Goal: Navigation & Orientation: Find specific page/section

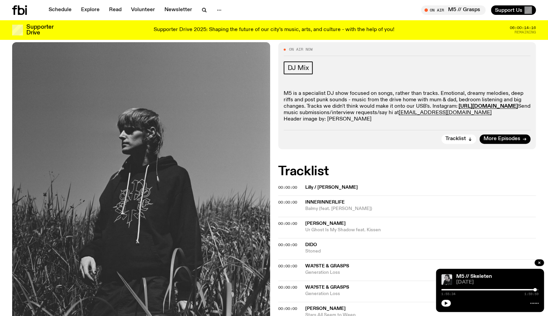
scroll to position [89, 0]
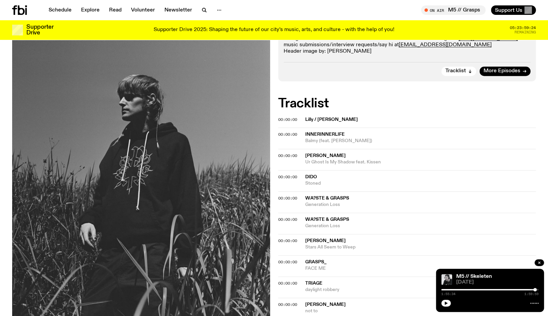
scroll to position [276, 0]
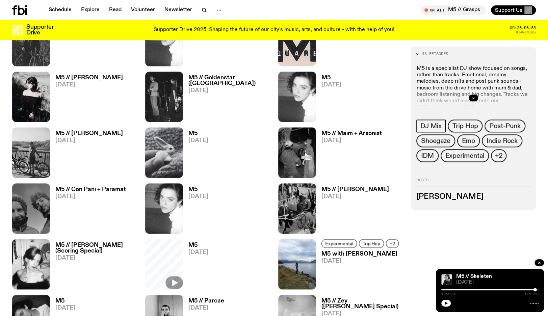
scroll to position [472, 0]
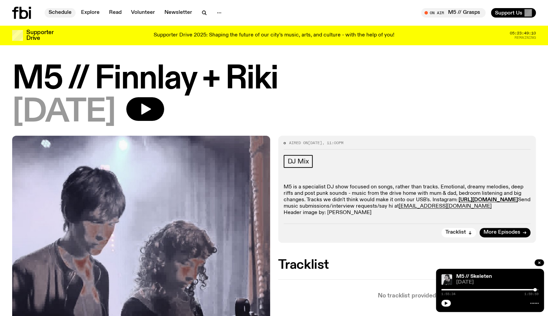
click at [69, 12] on link "Schedule" at bounding box center [60, 12] width 31 height 9
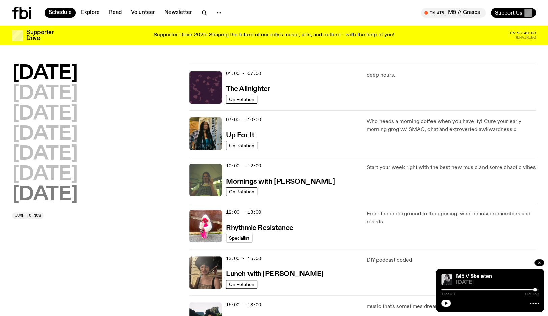
click at [52, 188] on h2 "Sunday" at bounding box center [44, 194] width 65 height 19
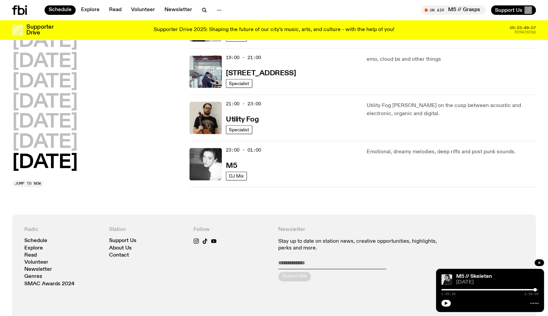
scroll to position [543, 0]
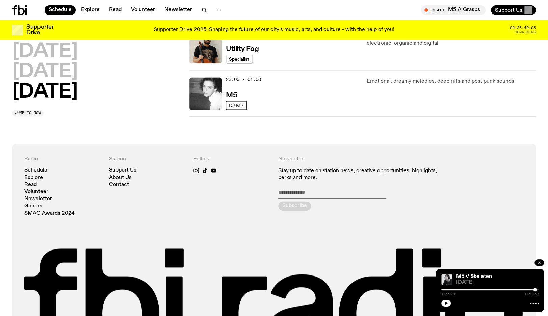
click at [232, 88] on div "23:00 - 01:00 M5" at bounding box center [292, 93] width 133 height 32
click at [229, 96] on h3 "M5" at bounding box center [231, 95] width 11 height 7
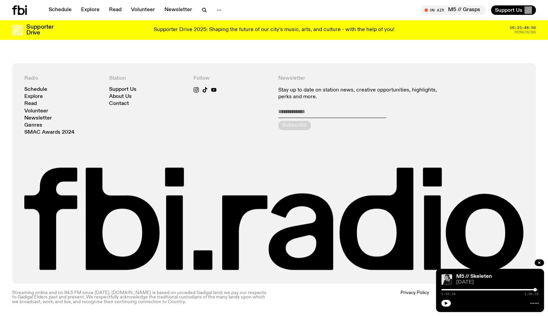
scroll to position [795, 0]
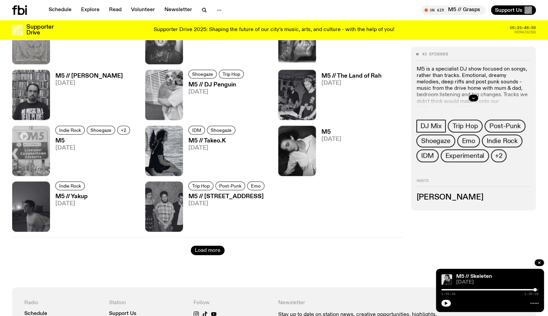
click at [207, 250] on button "Load more" at bounding box center [208, 249] width 34 height 9
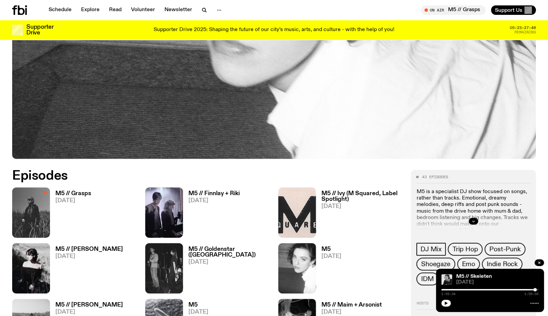
scroll to position [223, 0]
